Goal: Information Seeking & Learning: Stay updated

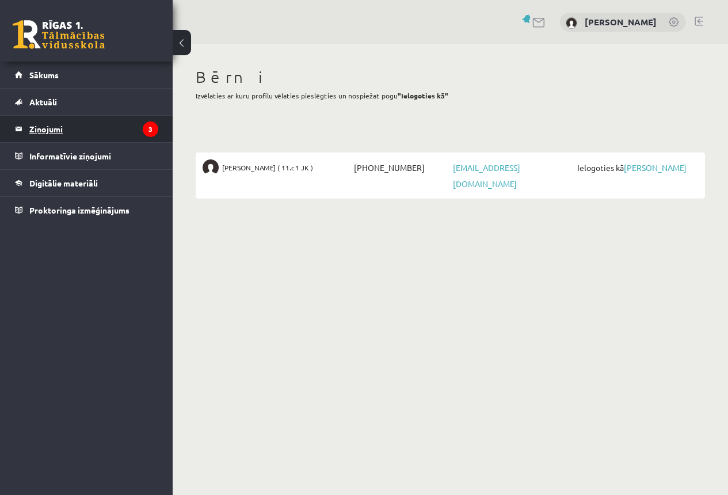
click at [42, 128] on legend "Ziņojumi 3" at bounding box center [93, 129] width 129 height 26
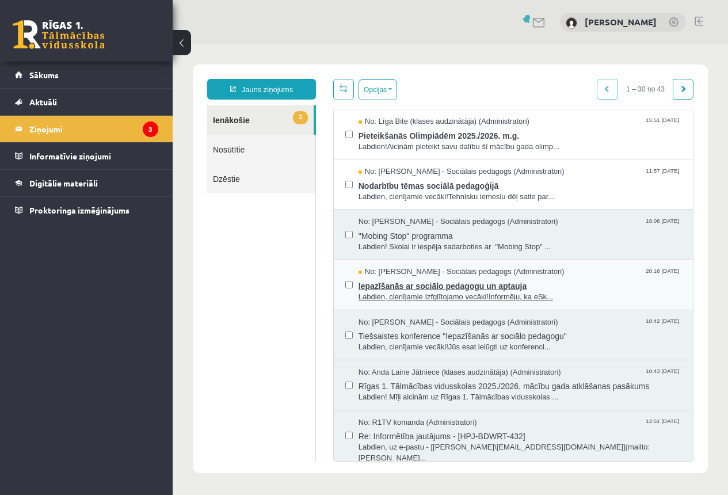
click at [419, 286] on span "Iepazīšanās ar sociālo pedagogu un aptauja" at bounding box center [520, 285] width 323 height 14
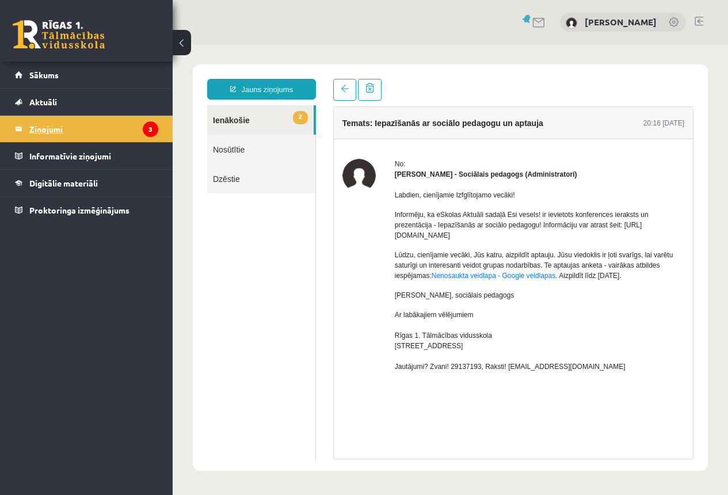
click at [60, 128] on legend "Ziņojumi 3" at bounding box center [93, 129] width 129 height 26
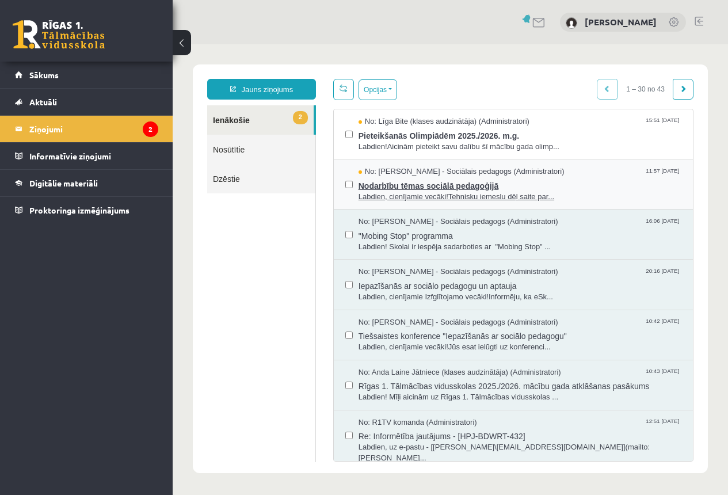
click at [442, 186] on span "Nodarbību tēmas sociālā pedagoģijā" at bounding box center [520, 184] width 323 height 14
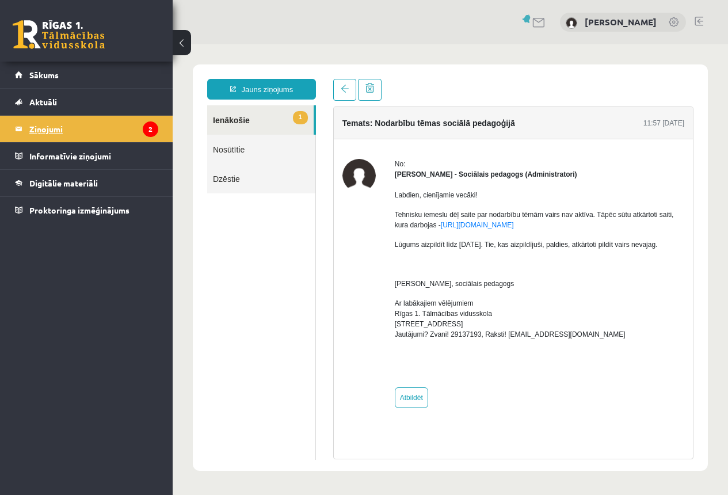
click at [40, 127] on legend "Ziņojumi 2" at bounding box center [93, 129] width 129 height 26
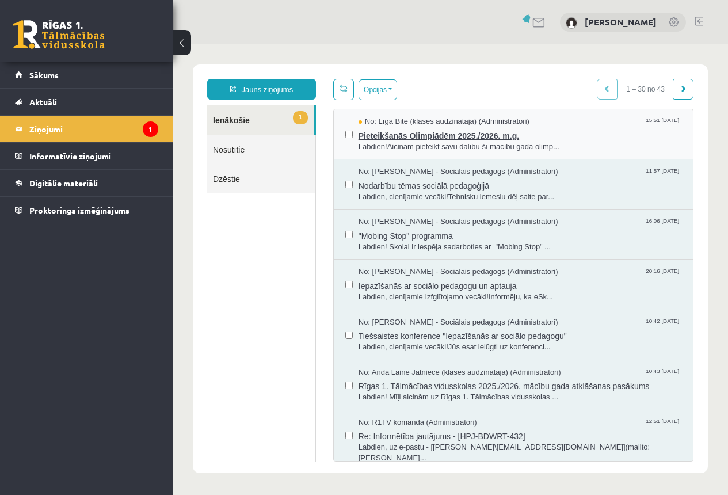
click at [447, 135] on span "Pieteikšanās Olimpiādēm 2025./2026. m.g." at bounding box center [520, 134] width 323 height 14
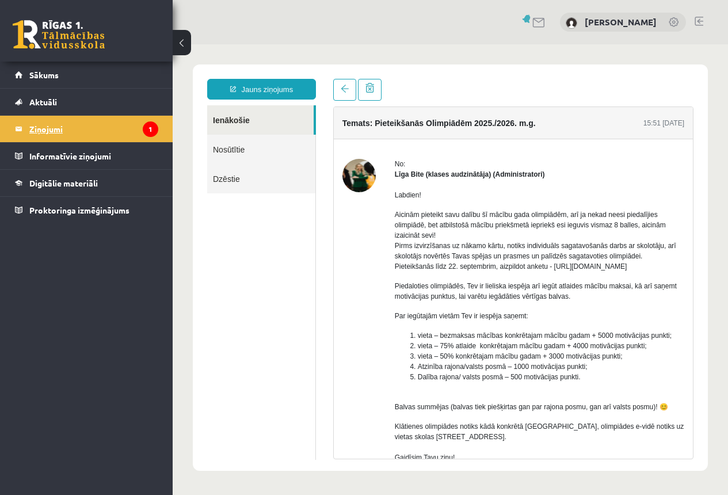
click at [50, 130] on legend "Ziņojumi 1" at bounding box center [93, 129] width 129 height 26
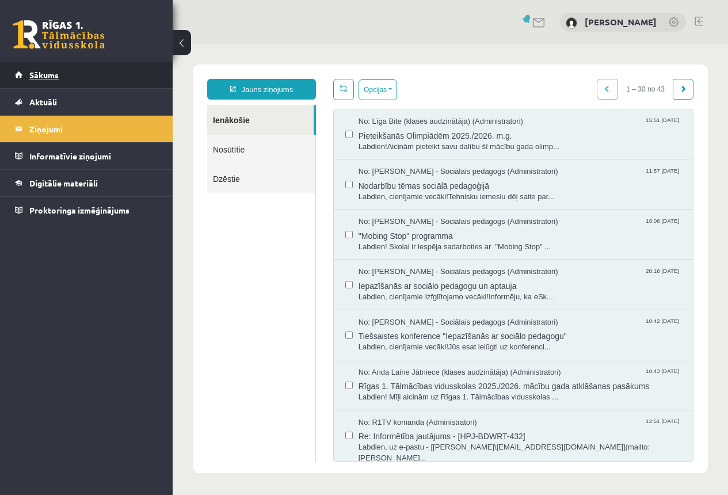
click at [54, 77] on span "Sākums" at bounding box center [43, 75] width 29 height 10
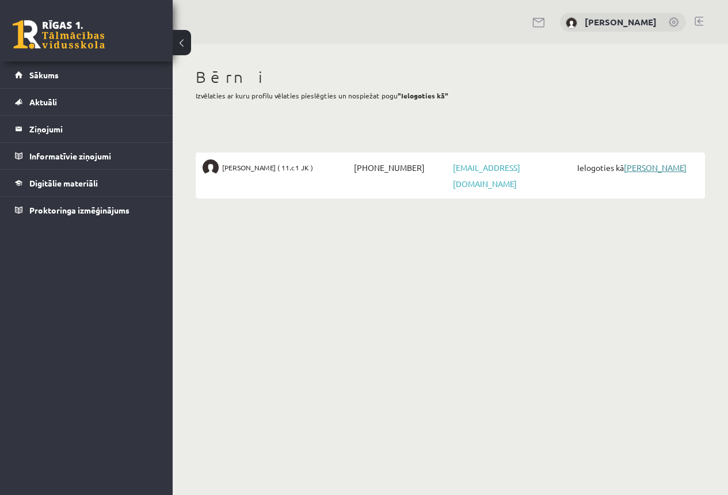
click at [662, 168] on link "[PERSON_NAME]" at bounding box center [655, 167] width 63 height 10
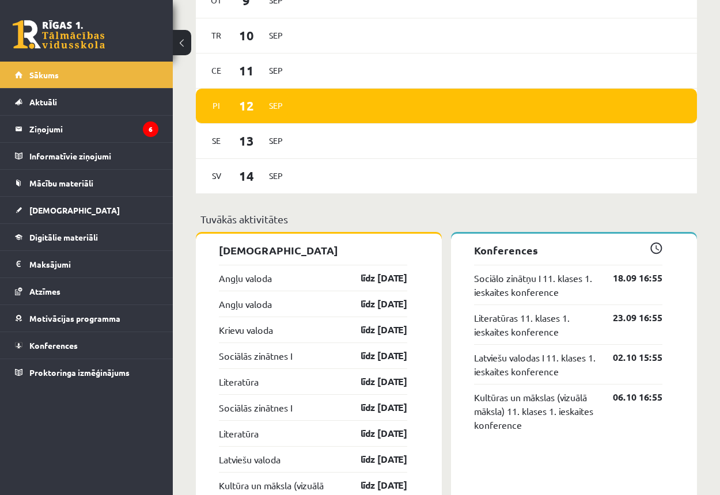
scroll to position [921, 0]
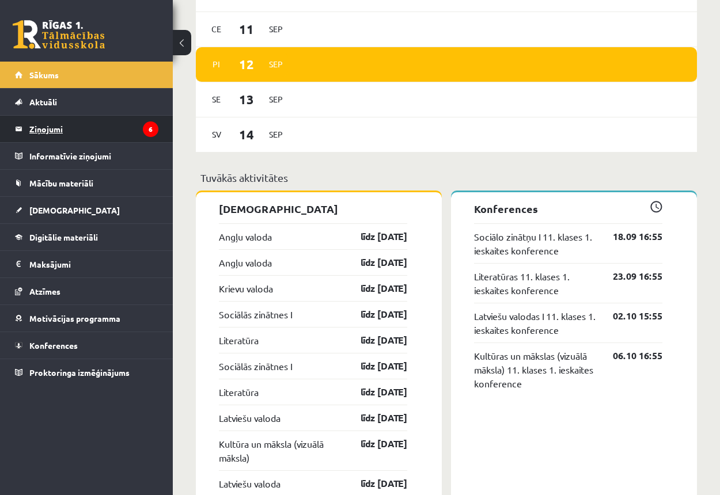
click at [41, 126] on legend "Ziņojumi 6" at bounding box center [93, 129] width 129 height 26
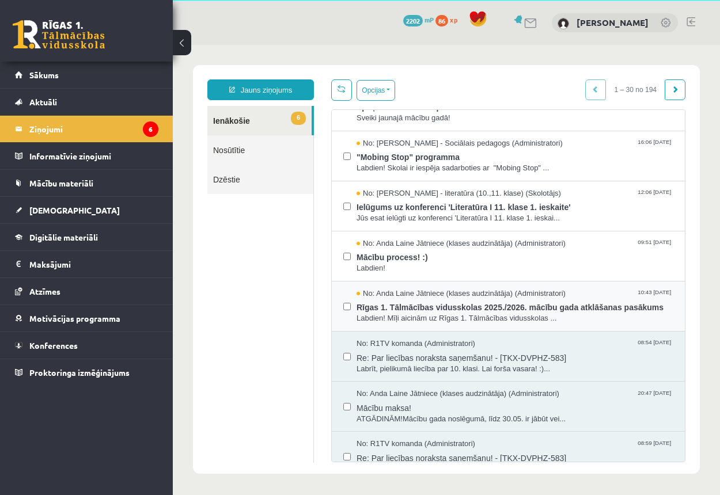
scroll to position [173, 0]
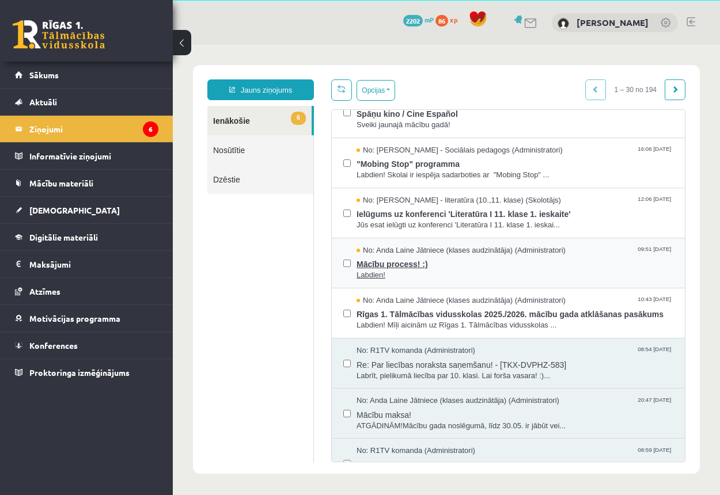
click at [391, 260] on span "Mācību process! :)" at bounding box center [514, 263] width 317 height 14
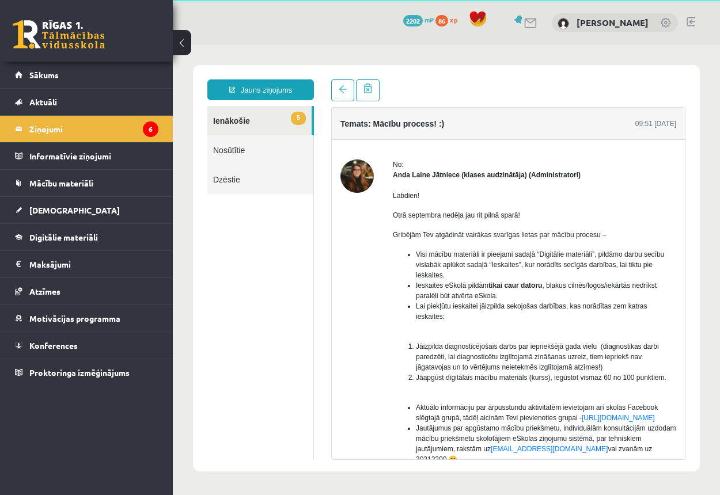
scroll to position [0, 0]
click at [235, 121] on link "5 Ienākošie" at bounding box center [259, 120] width 104 height 29
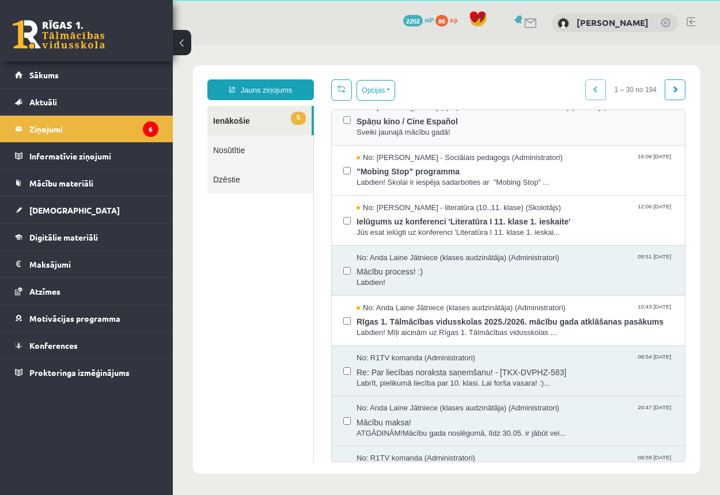
scroll to position [173, 0]
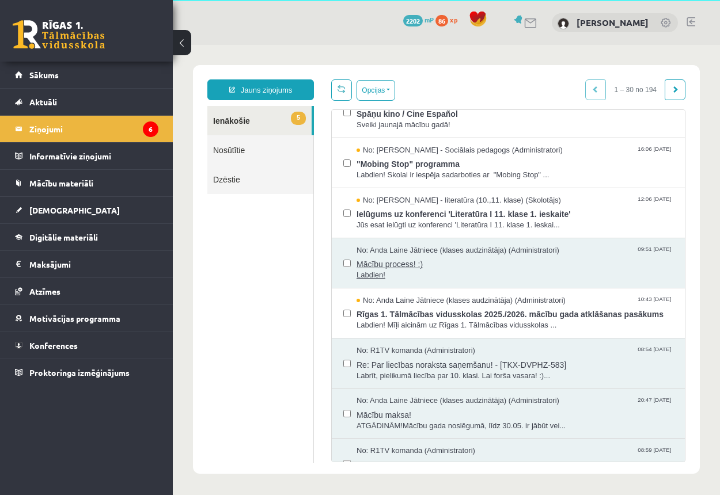
drag, startPoint x: 449, startPoint y: 264, endPoint x: 438, endPoint y: 271, distance: 13.3
click at [438, 271] on span "Labdien!" at bounding box center [514, 275] width 317 height 11
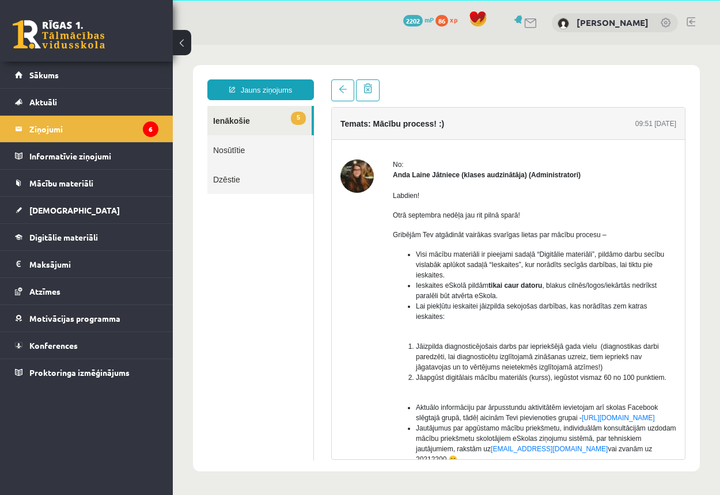
scroll to position [0, 0]
click at [243, 123] on link "5 Ienākošie" at bounding box center [259, 120] width 104 height 29
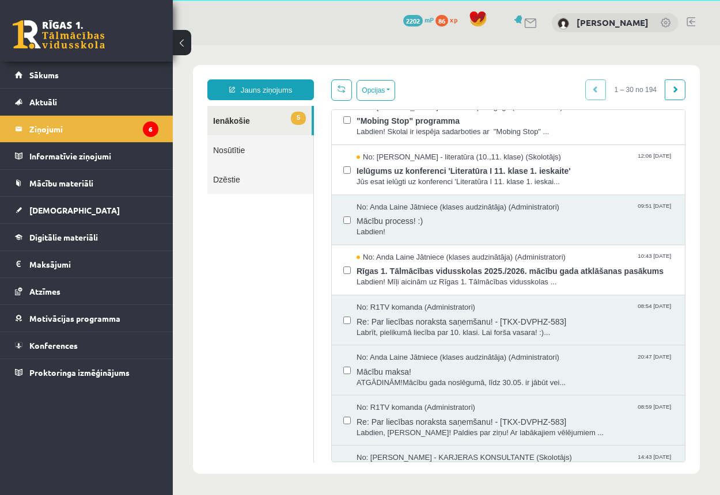
scroll to position [230, 0]
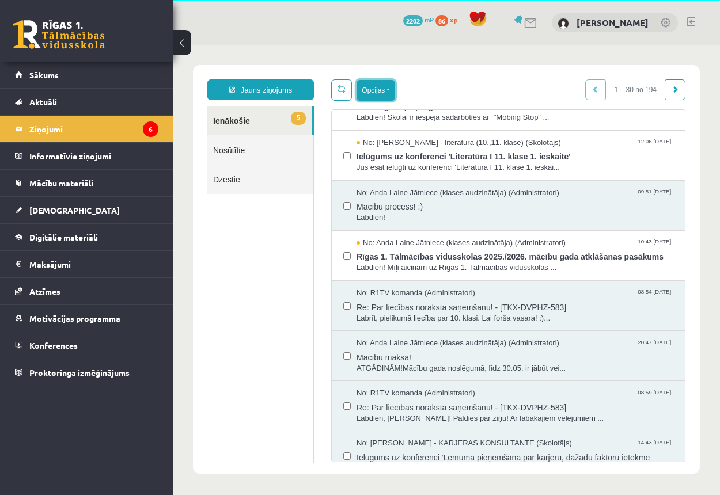
click at [390, 90] on button "Opcijas" at bounding box center [375, 90] width 39 height 21
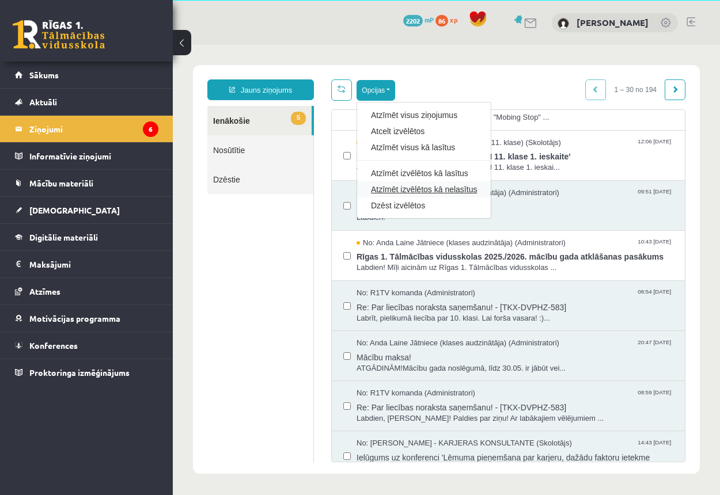
click at [400, 188] on link "Atzīmēt izvēlētos kā nelasītus" at bounding box center [424, 190] width 106 height 12
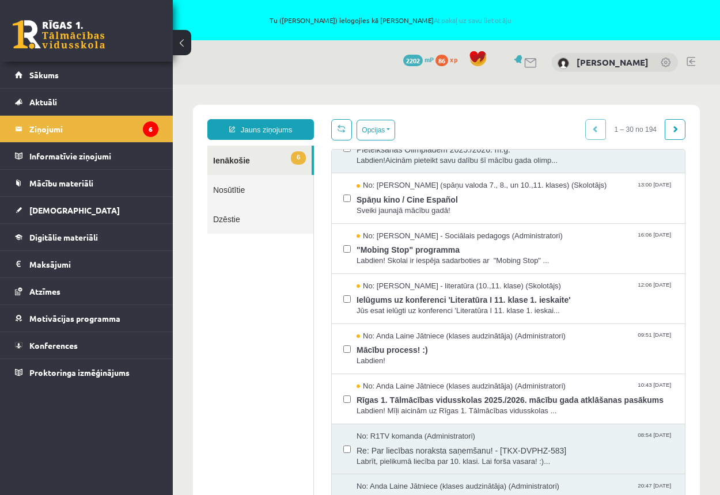
scroll to position [173, 0]
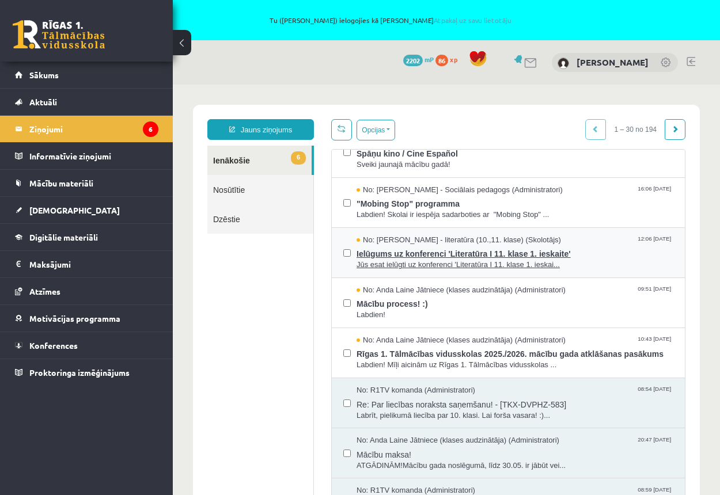
click at [399, 252] on span "Ielūgums uz konferenci 'Literatūra I 11. klase 1. ieskaite'" at bounding box center [514, 252] width 317 height 14
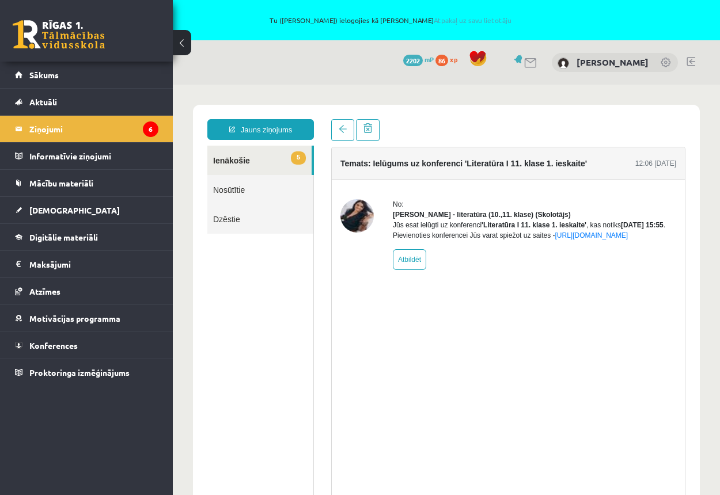
scroll to position [0, 0]
click at [232, 158] on link "5 Ienākošie" at bounding box center [259, 160] width 104 height 29
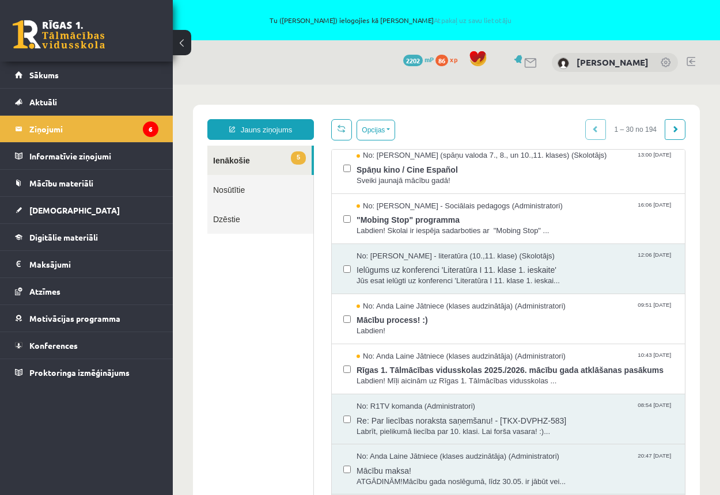
scroll to position [173, 0]
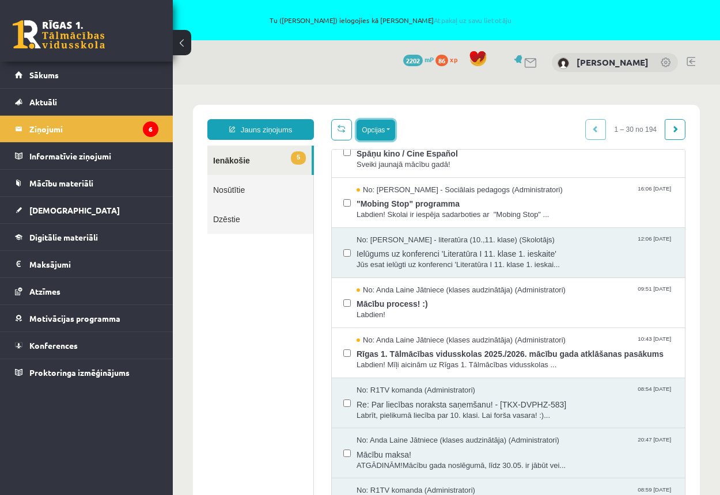
click at [391, 132] on button "Opcijas" at bounding box center [375, 130] width 39 height 21
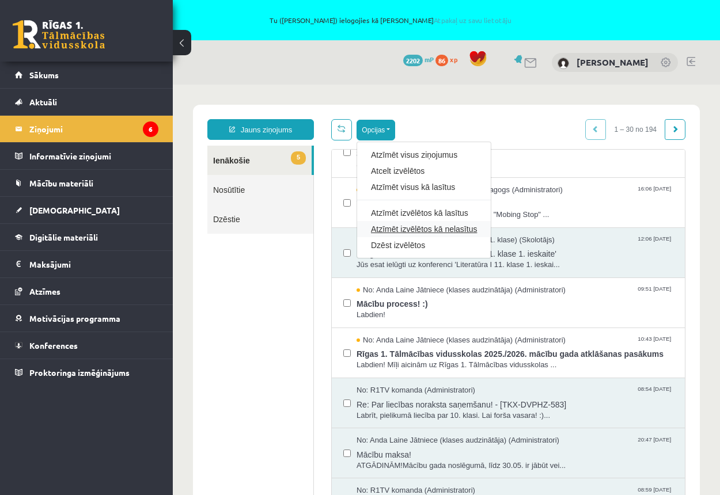
click at [394, 226] on link "Atzīmēt izvēlētos kā nelasītus" at bounding box center [424, 229] width 106 height 12
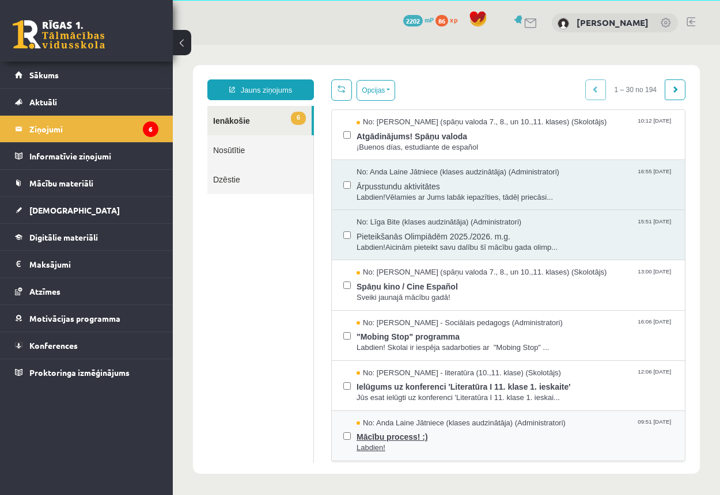
scroll to position [0, 0]
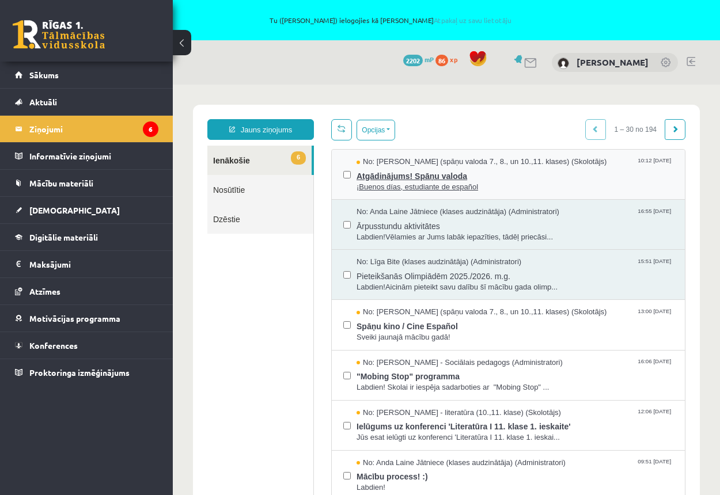
click at [409, 176] on span "Atgādinājums! Spāņu valoda" at bounding box center [514, 175] width 317 height 14
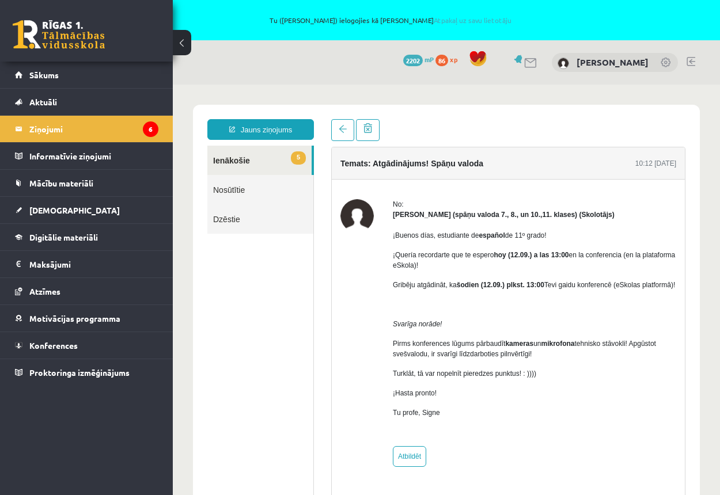
click at [238, 161] on link "5 Ienākošie" at bounding box center [259, 160] width 104 height 29
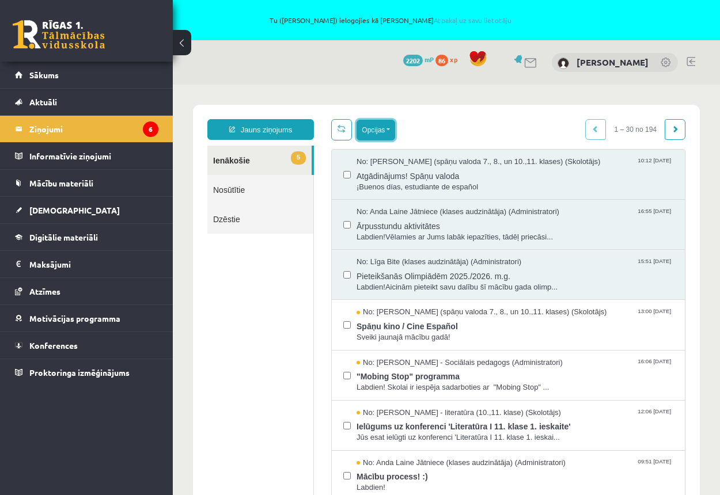
click at [389, 131] on button "Opcijas" at bounding box center [375, 130] width 39 height 21
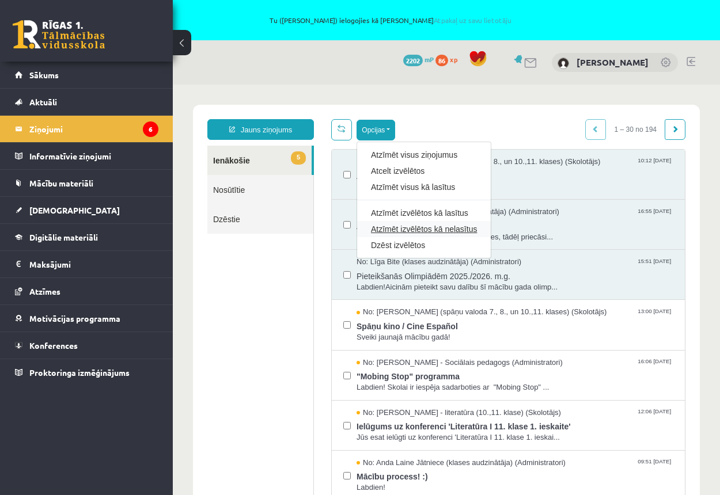
click at [412, 227] on link "Atzīmēt izvēlētos kā nelasītus" at bounding box center [424, 229] width 106 height 12
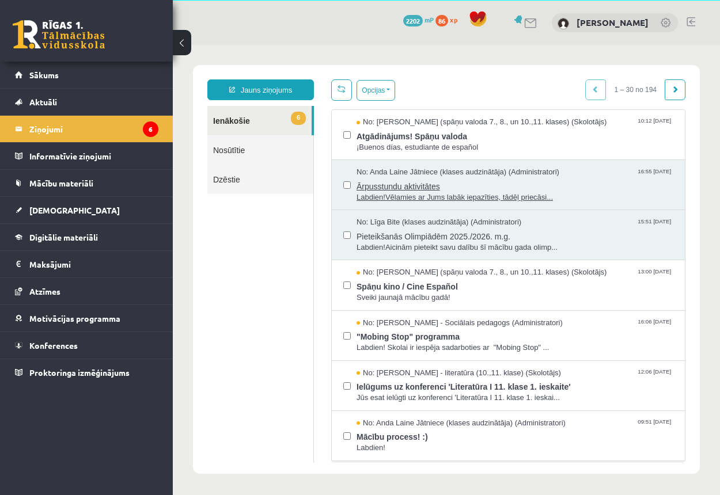
click at [417, 181] on span "Ārpusstundu aktivitātes" at bounding box center [514, 185] width 317 height 14
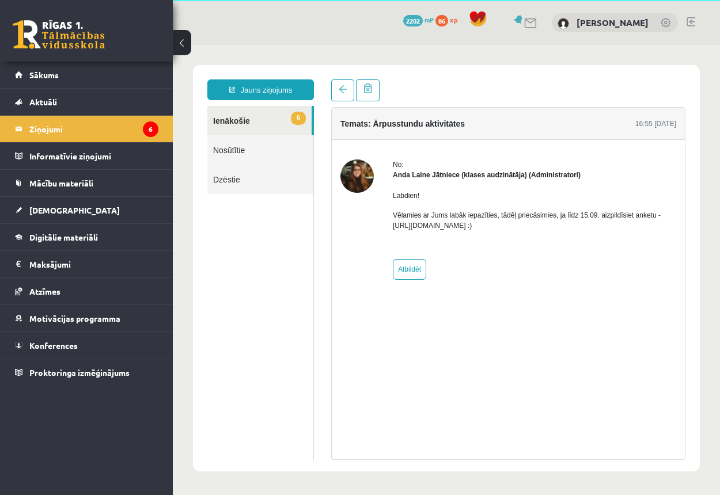
click at [236, 122] on link "6 Ienākošie" at bounding box center [259, 120] width 104 height 29
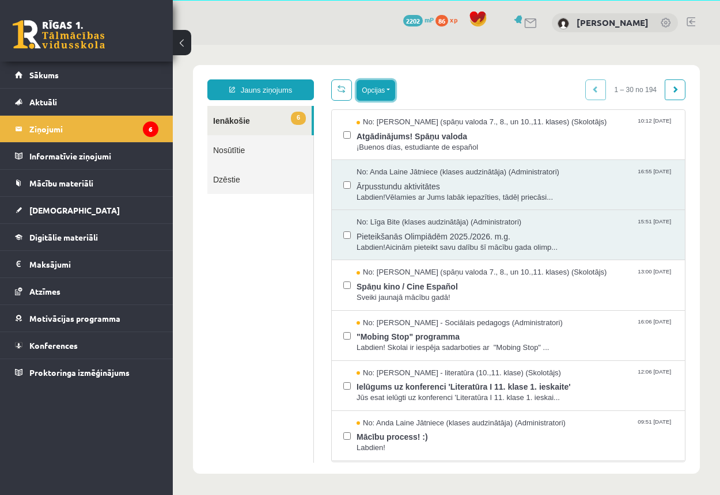
click at [392, 92] on button "Opcijas" at bounding box center [375, 90] width 39 height 21
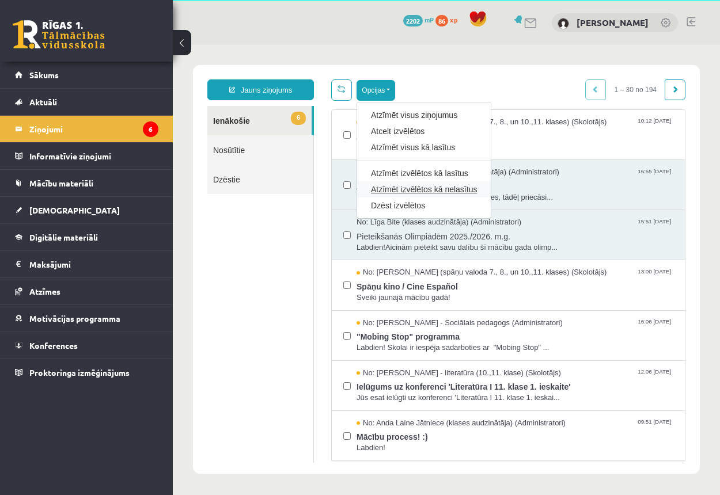
click at [407, 189] on link "Atzīmēt izvēlētos kā nelasītus" at bounding box center [424, 190] width 106 height 12
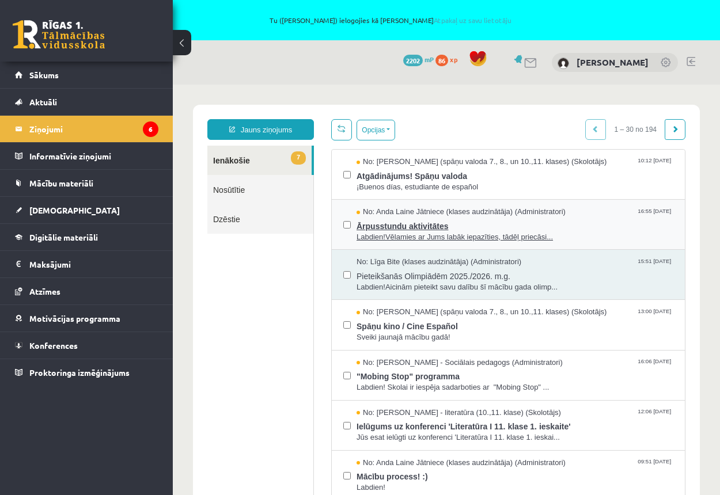
click at [394, 227] on span "Ārpusstundu aktivitātes" at bounding box center [514, 225] width 317 height 14
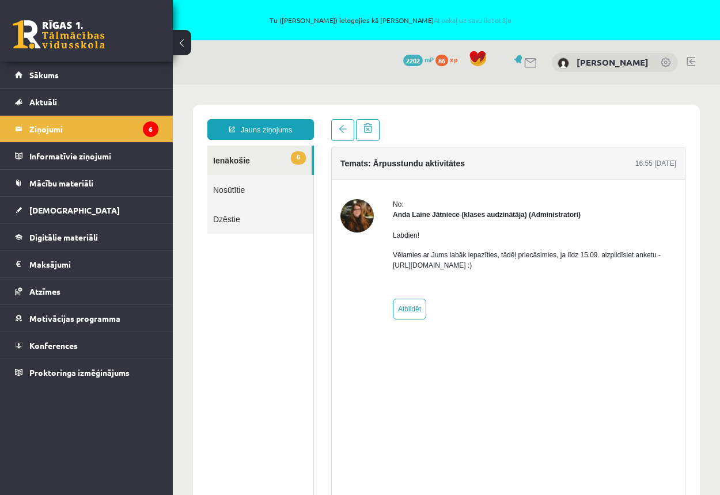
click at [226, 160] on link "6 Ienākošie" at bounding box center [259, 160] width 104 height 29
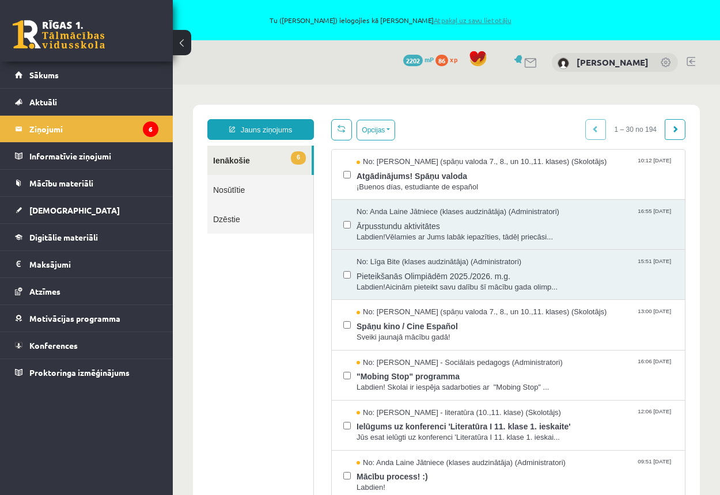
click at [466, 20] on link "Atpakaļ uz savu lietotāju" at bounding box center [473, 20] width 78 height 9
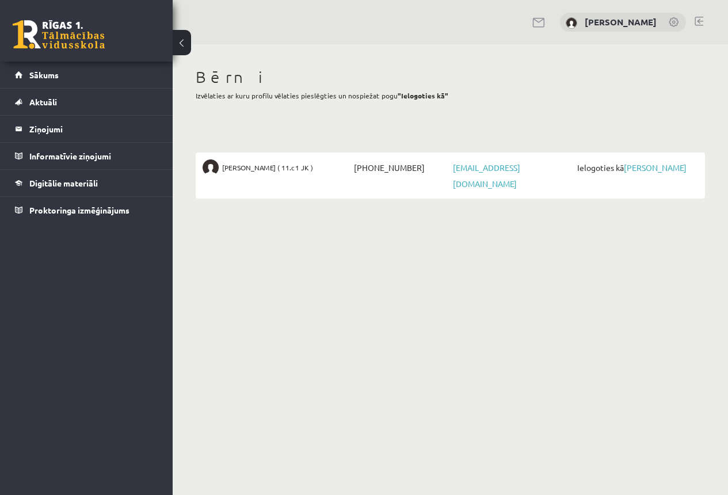
click at [701, 17] on link at bounding box center [699, 21] width 9 height 9
